Goal: Task Accomplishment & Management: Manage account settings

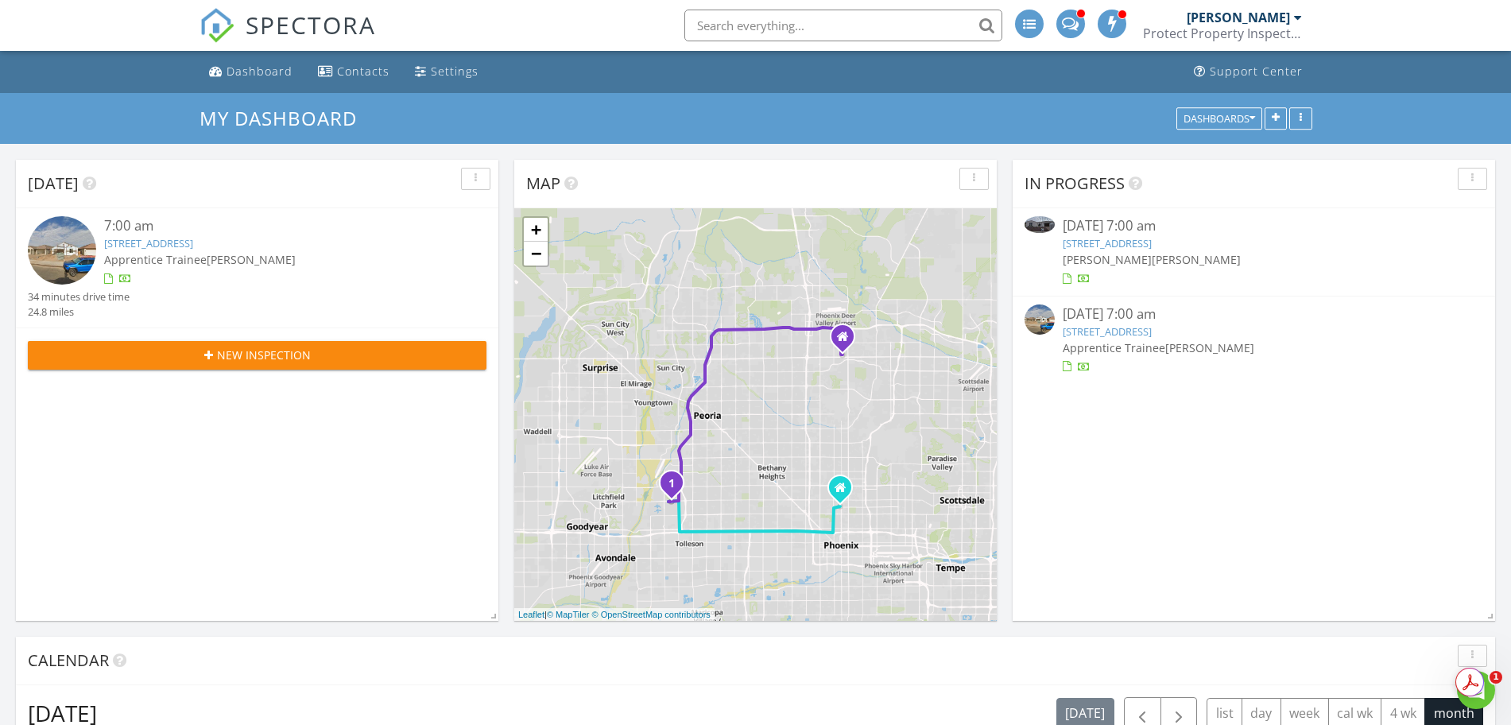
click at [193, 236] on link "3918 N 103rd Ave, Avondale, AZ 85392" at bounding box center [148, 243] width 89 height 14
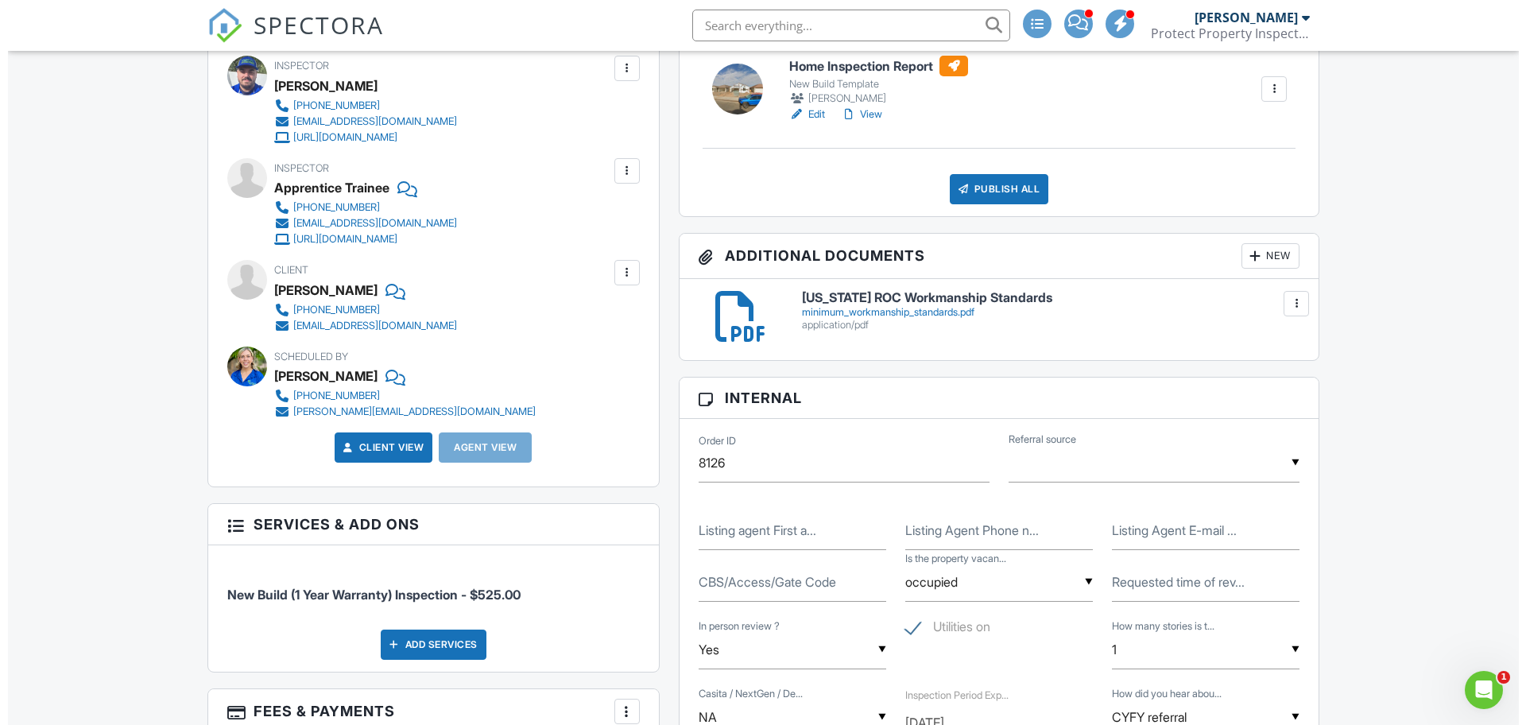
scroll to position [470, 0]
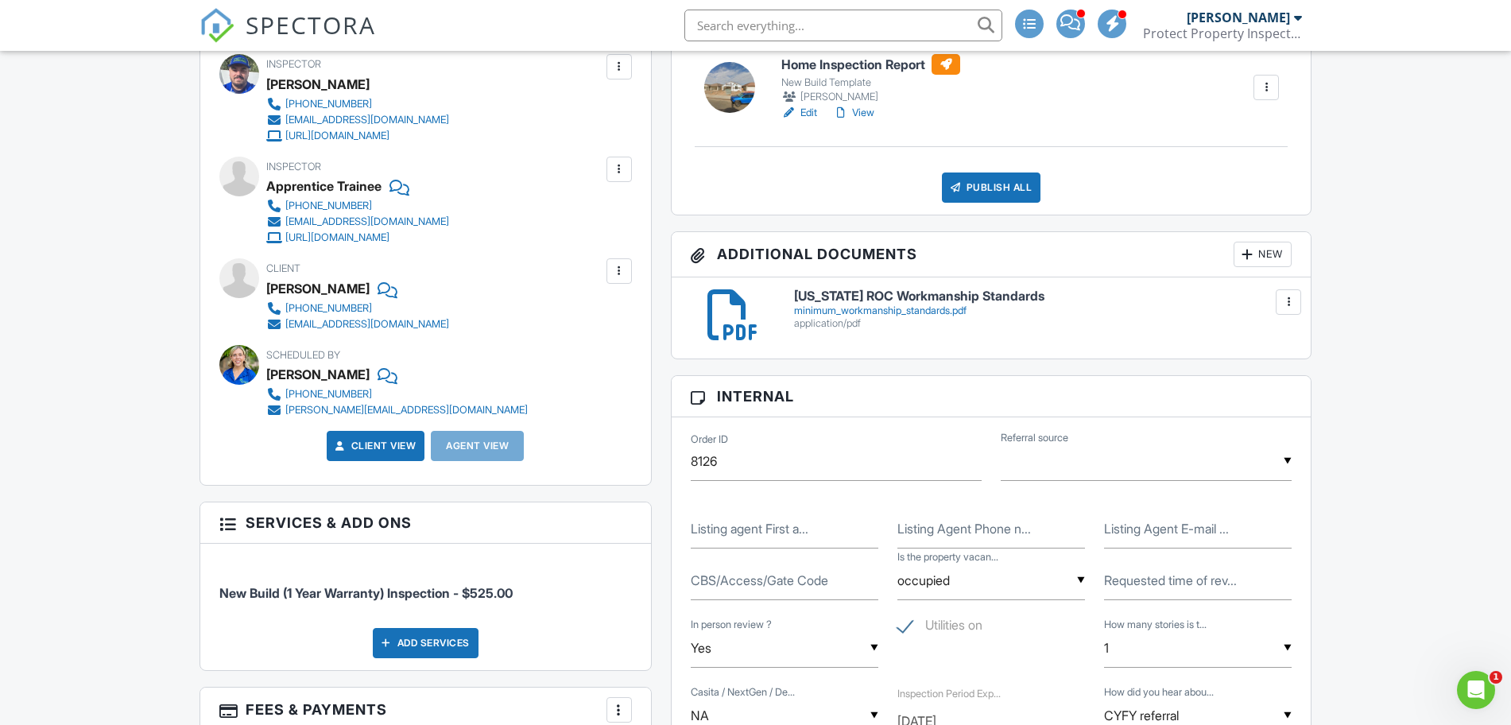
click at [626, 169] on div at bounding box center [619, 169] width 16 height 16
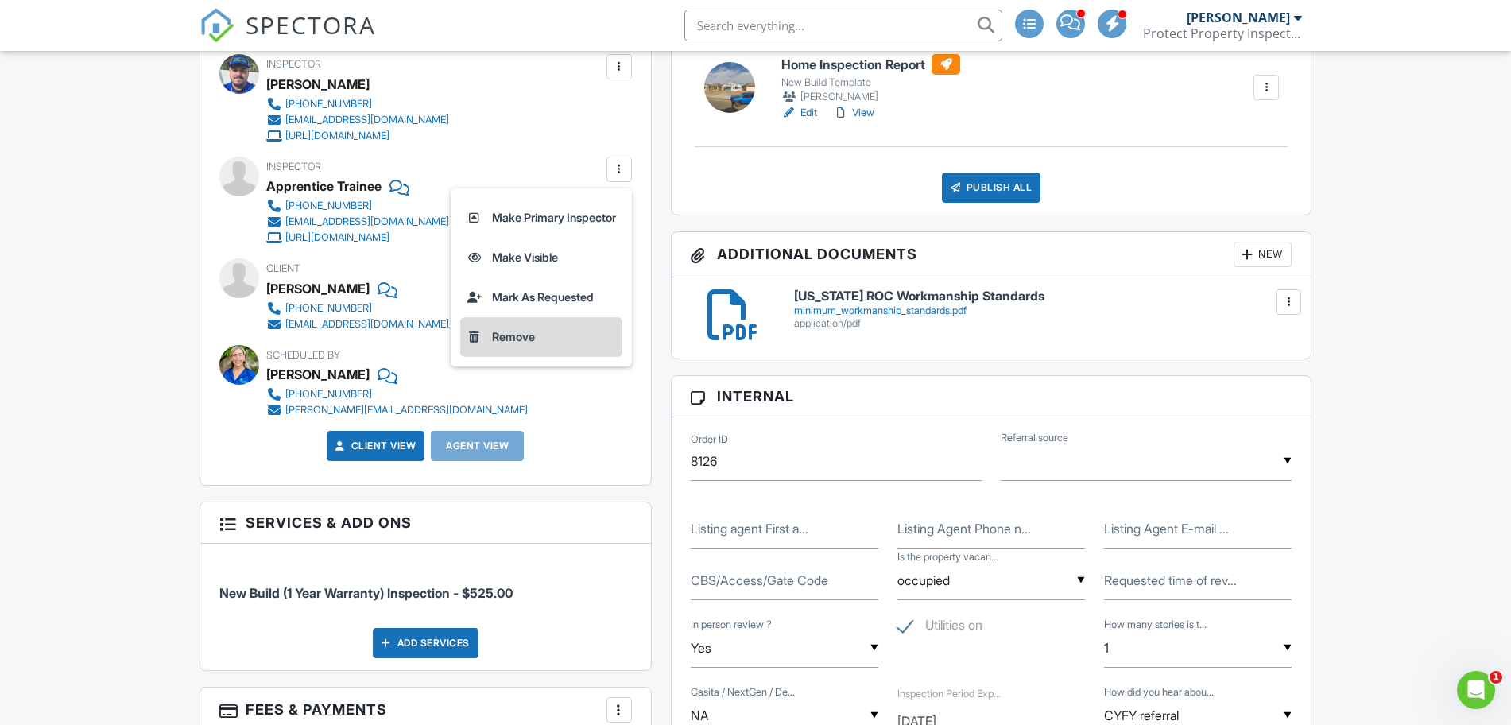
click at [520, 340] on li "Remove" at bounding box center [541, 337] width 162 height 40
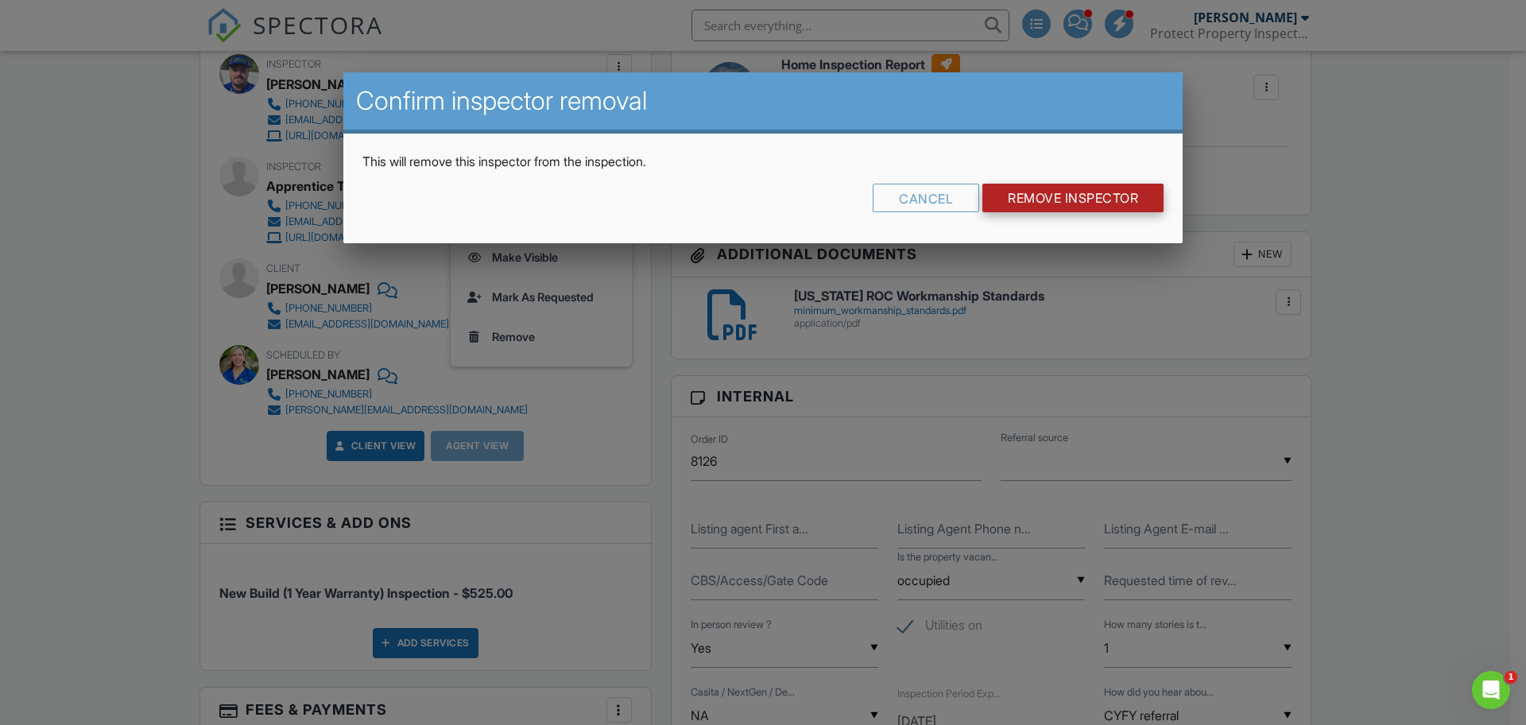
click at [1072, 199] on input "Remove Inspector" at bounding box center [1073, 198] width 181 height 29
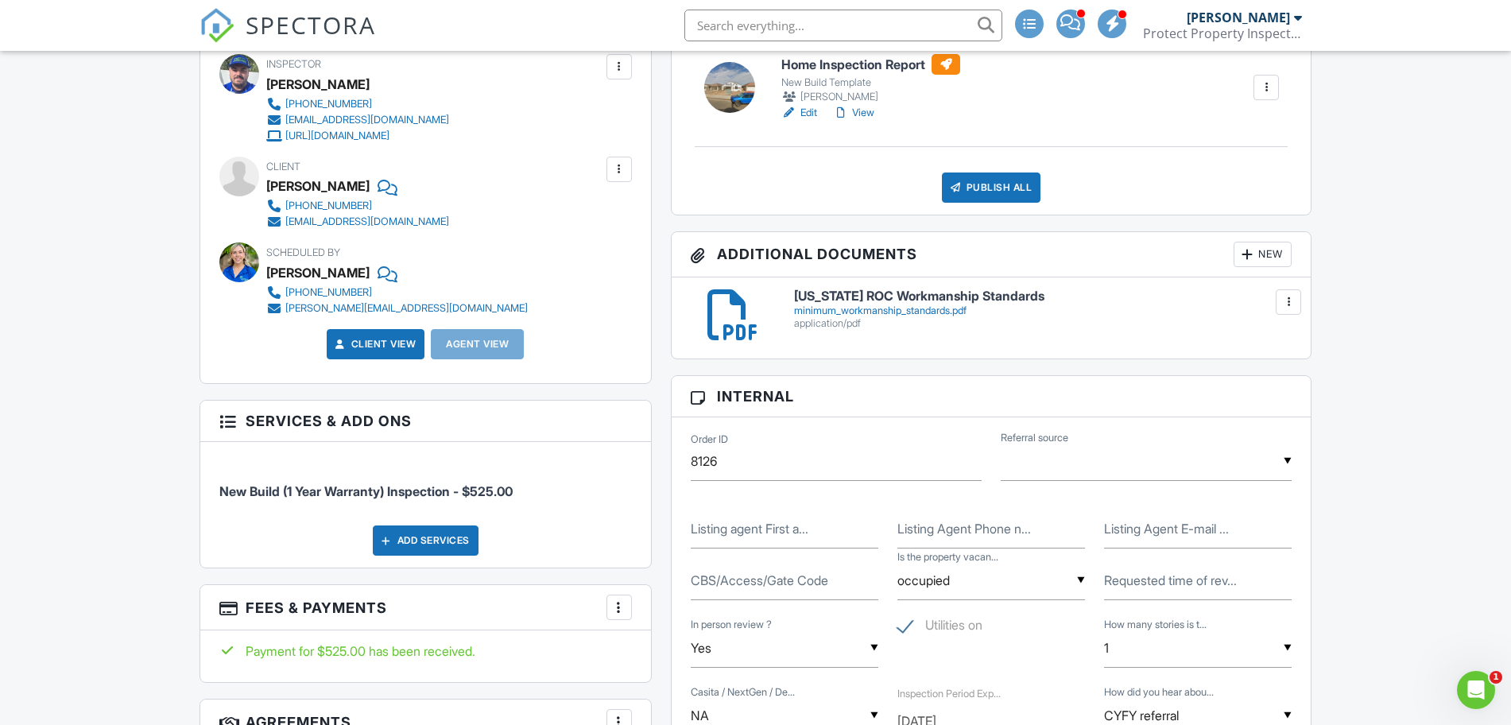
scroll to position [472, 0]
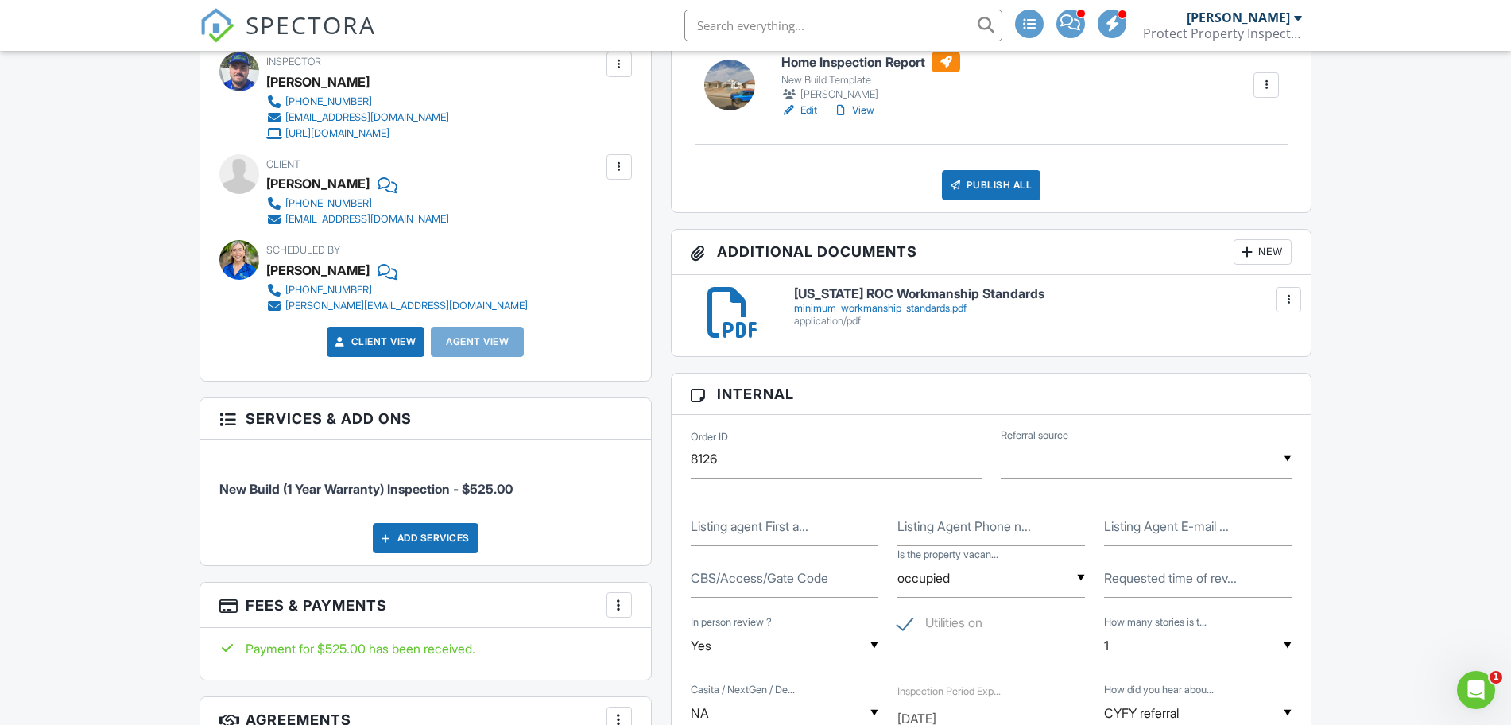
click at [801, 114] on link "Edit" at bounding box center [799, 111] width 36 height 16
